Goal: Information Seeking & Learning: Learn about a topic

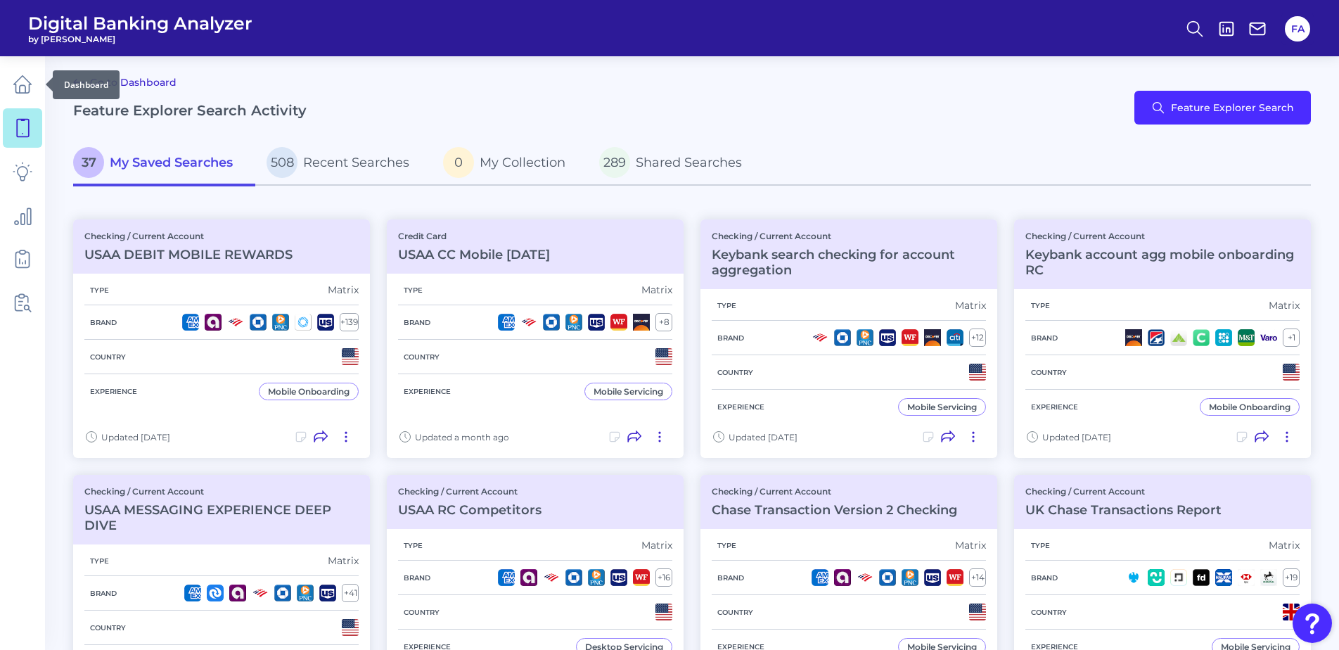
click at [28, 96] on link at bounding box center [22, 84] width 39 height 39
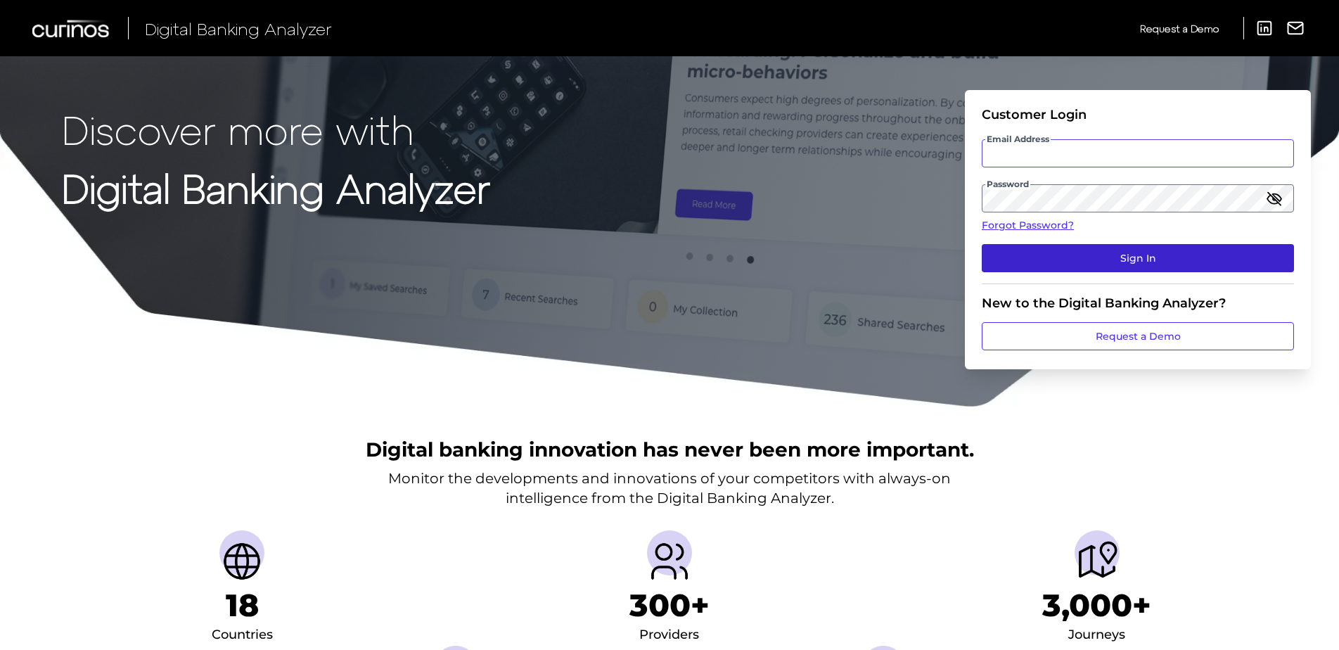
type input "[EMAIL_ADDRESS][PERSON_NAME][DOMAIN_NAME]"
click at [1066, 247] on button "Sign In" at bounding box center [1138, 258] width 312 height 28
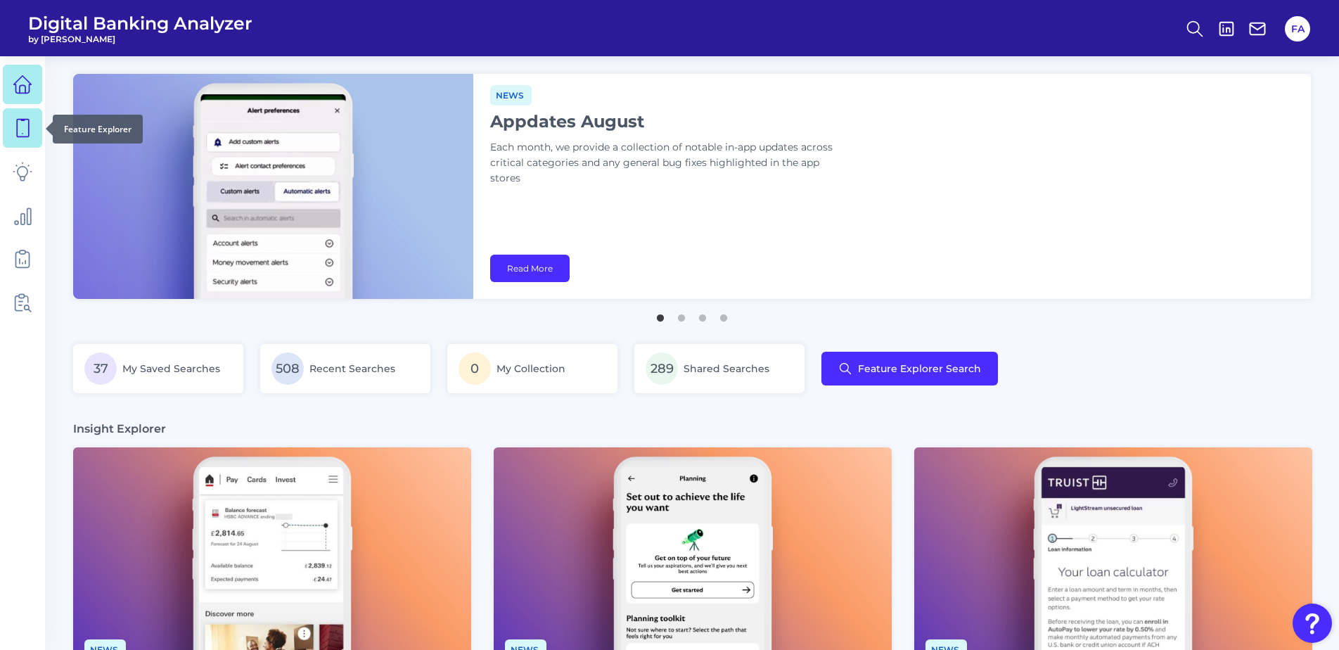
click at [28, 131] on icon at bounding box center [23, 129] width 12 height 18
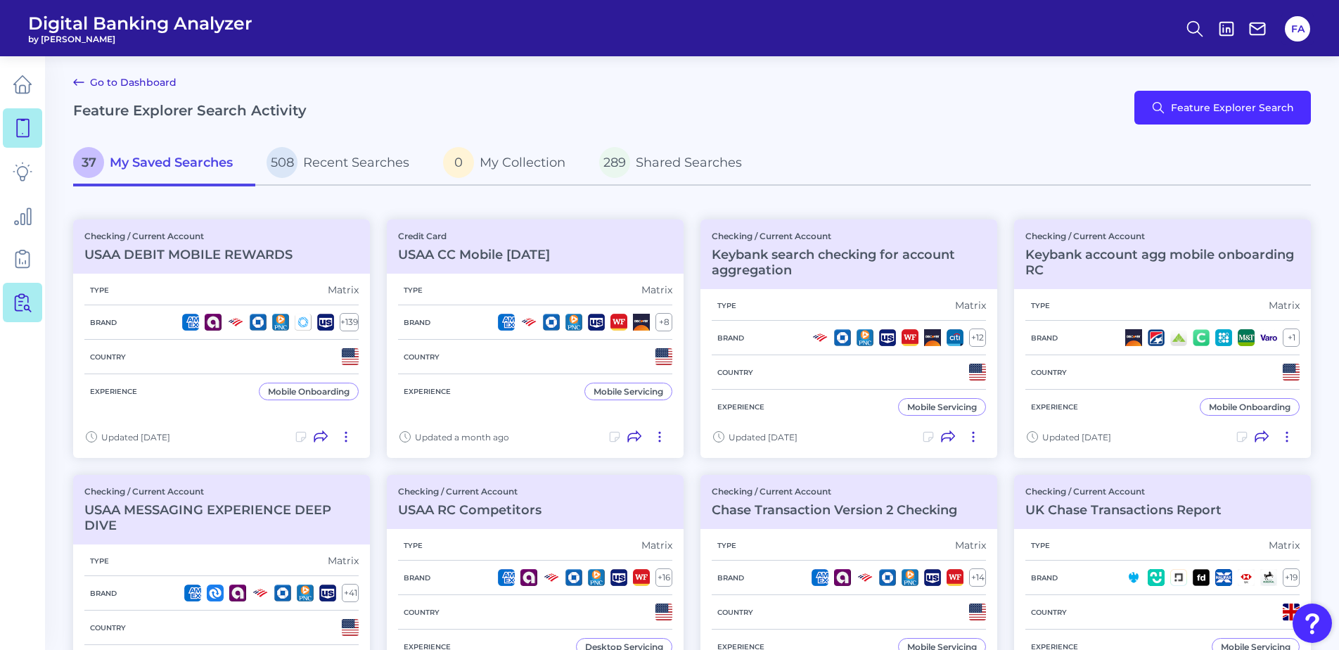
click at [26, 309] on icon at bounding box center [25, 303] width 12 height 18
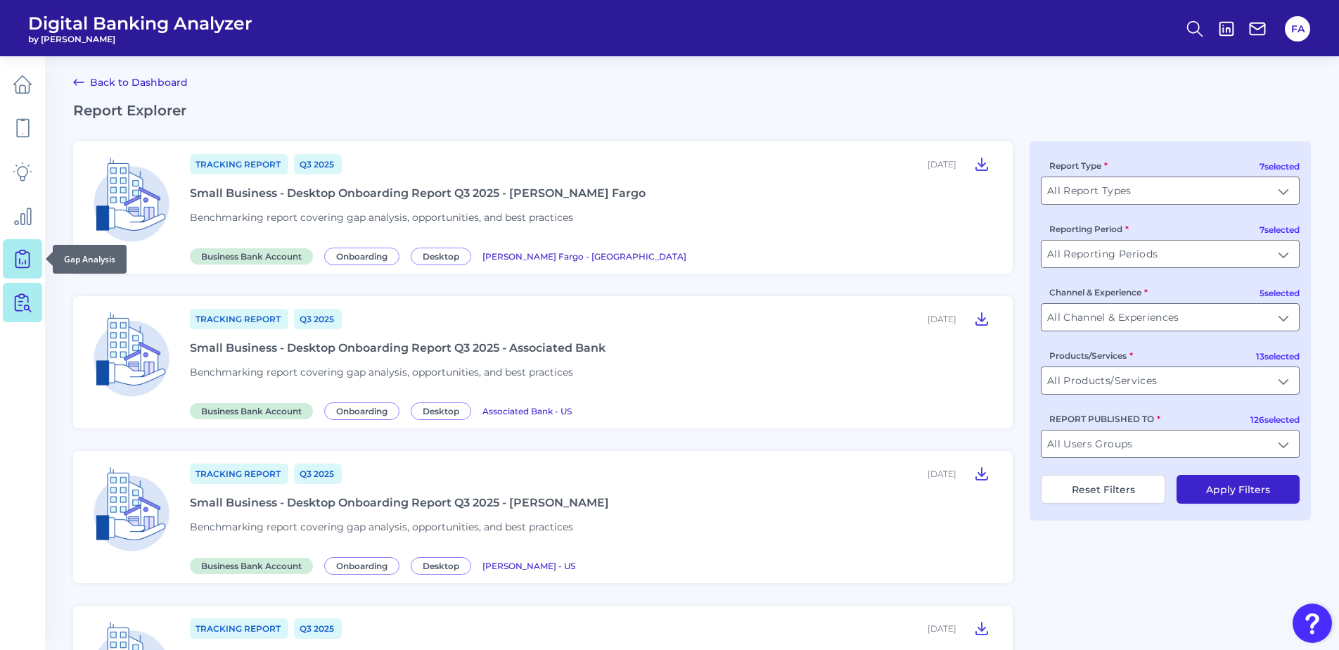
click at [28, 276] on link at bounding box center [22, 258] width 39 height 39
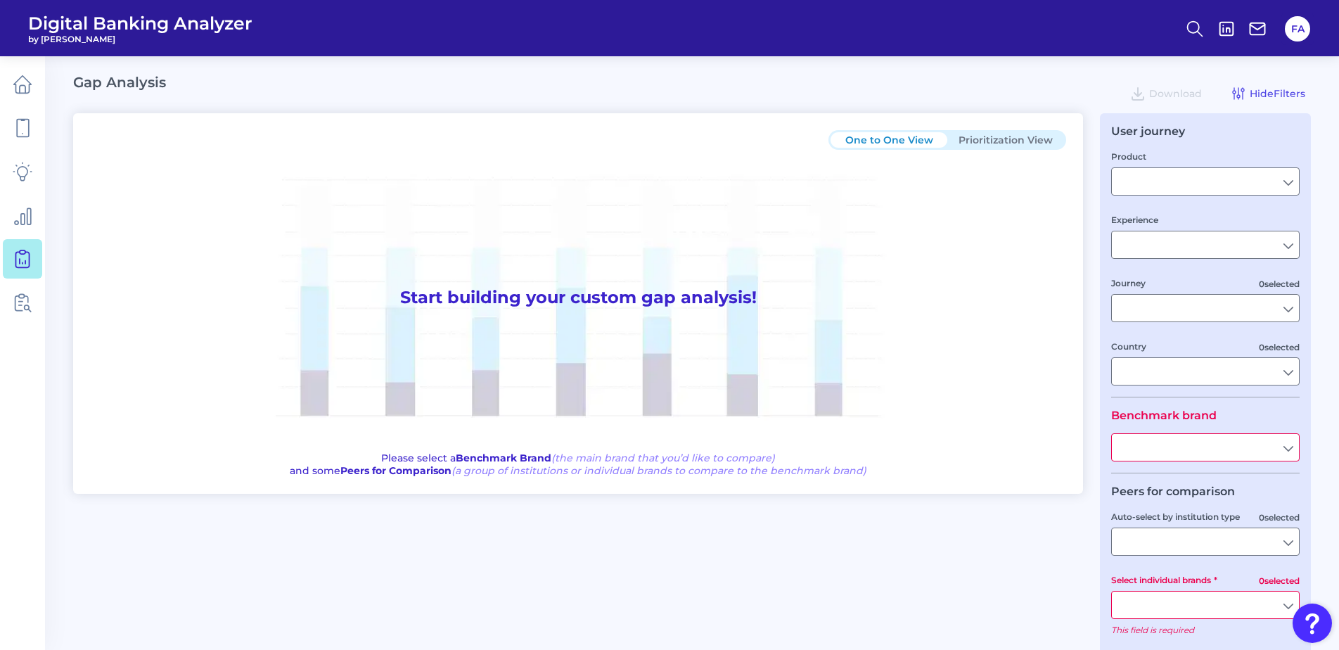
type input "Checking / Current Account"
type input "Mobile Servicing"
type input "Pre-Login Area, New Customer Onboarding, Login & Authentication, Accounts and t…"
type input "[GEOGRAPHIC_DATA]"
type input "All Select individual brands"
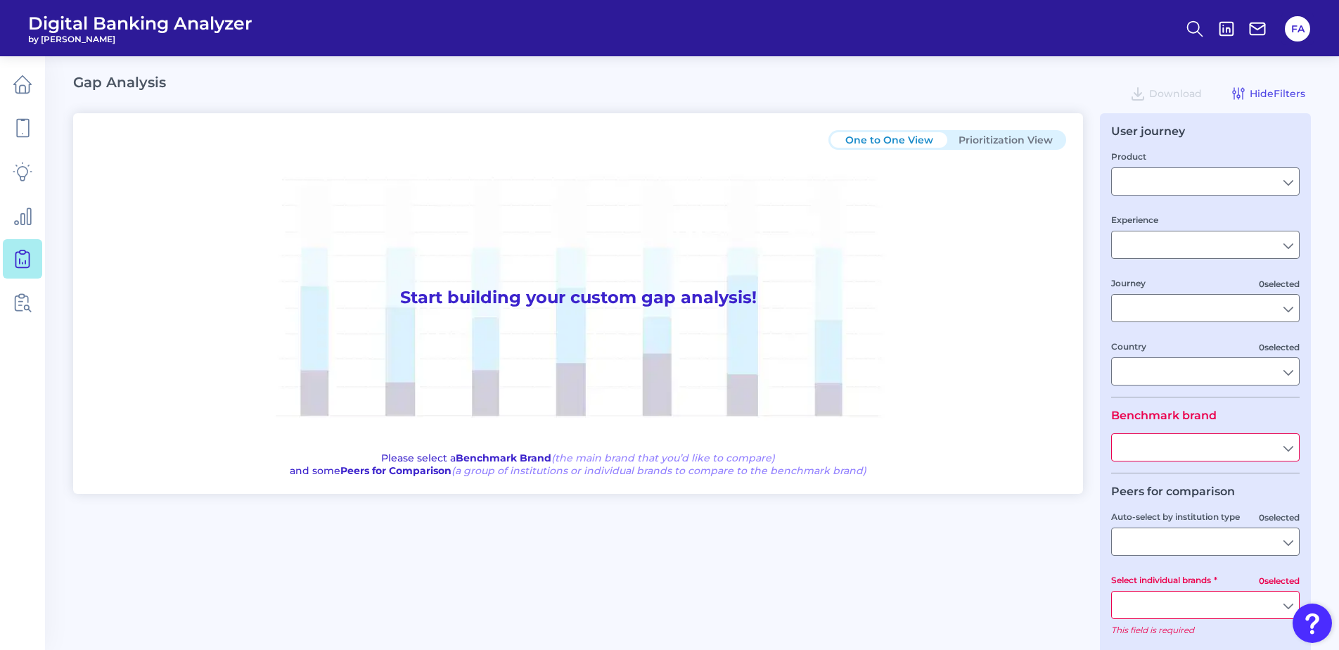
type input "All Journeys"
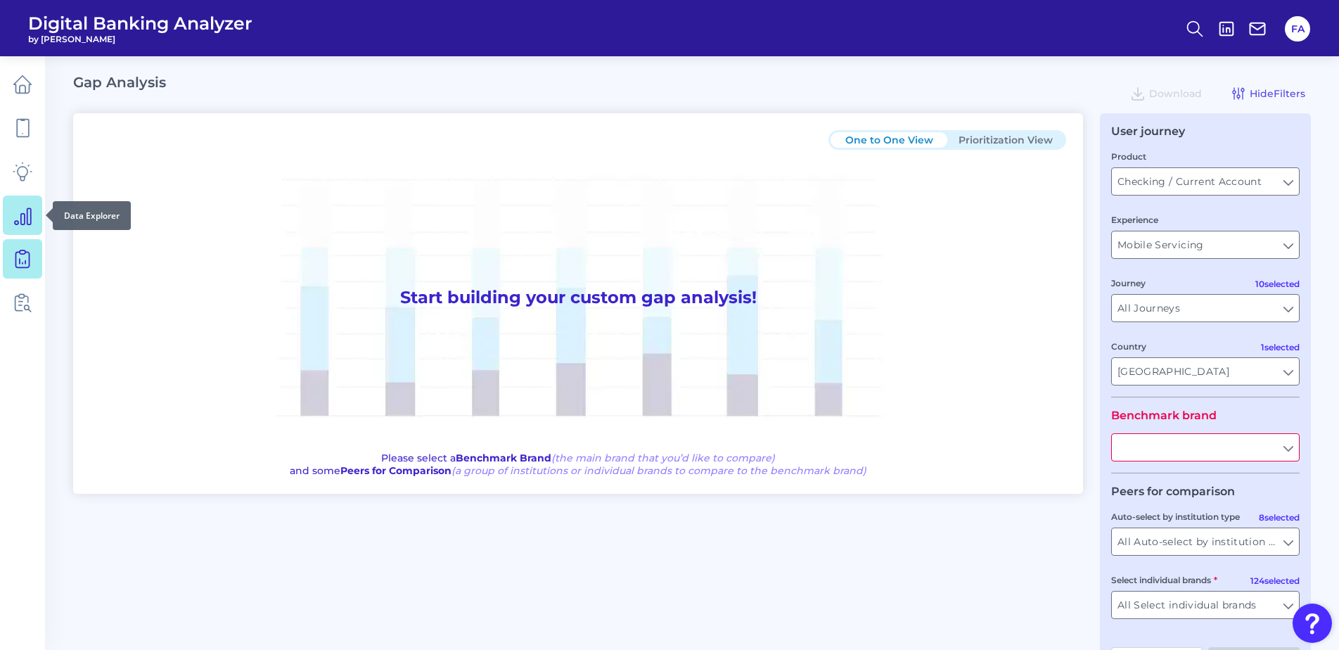
click at [33, 214] on link at bounding box center [22, 214] width 39 height 39
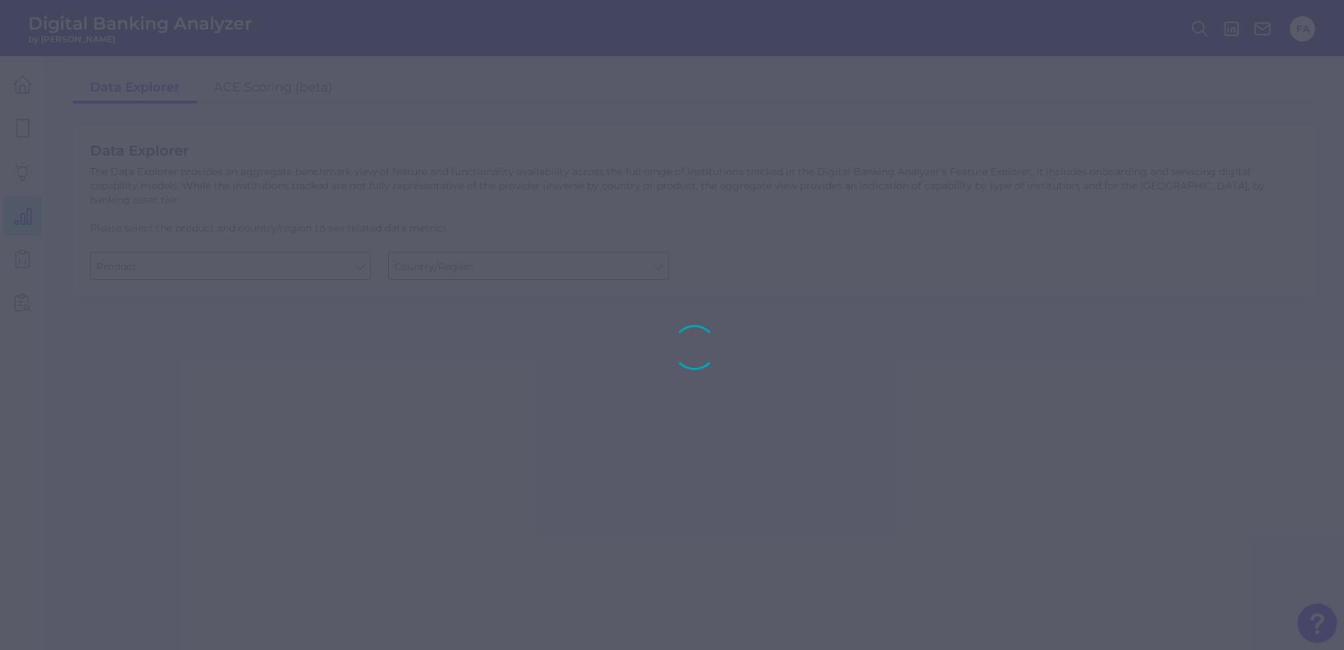
type input "Business Bank Account"
type input "[GEOGRAPHIC_DATA]"
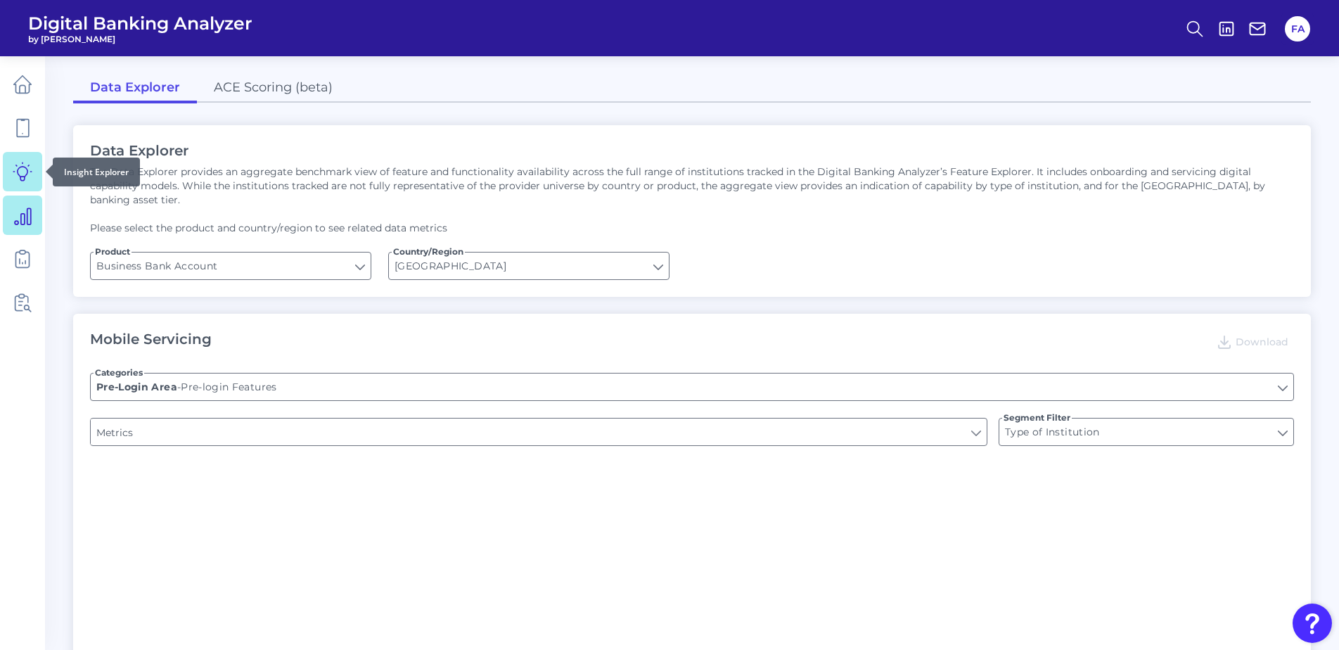
type input "Upon opening the app are users immediately prompted to use Touch/Face ID to log…"
type input "Does it offer third-party single sign on?"
type input "Can you apply for the PRODUCT as a new to brand customer on ANY digital channel?"
click at [32, 169] on link at bounding box center [22, 171] width 39 height 39
